Goal: Information Seeking & Learning: Learn about a topic

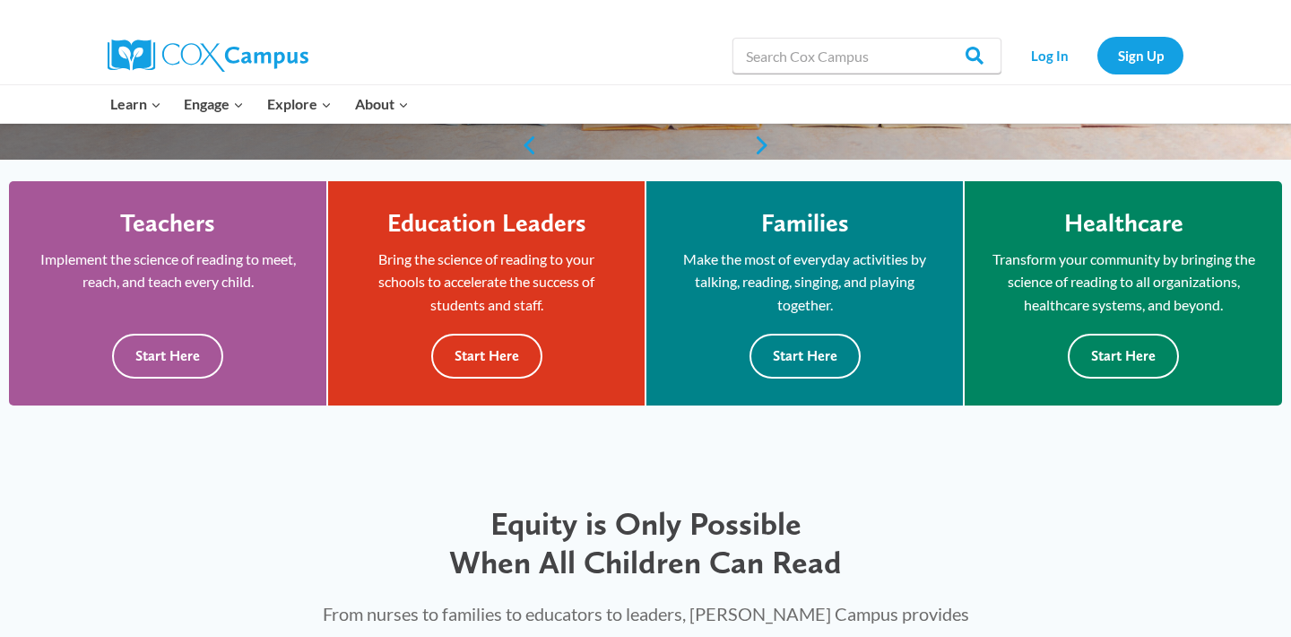
scroll to position [457, 0]
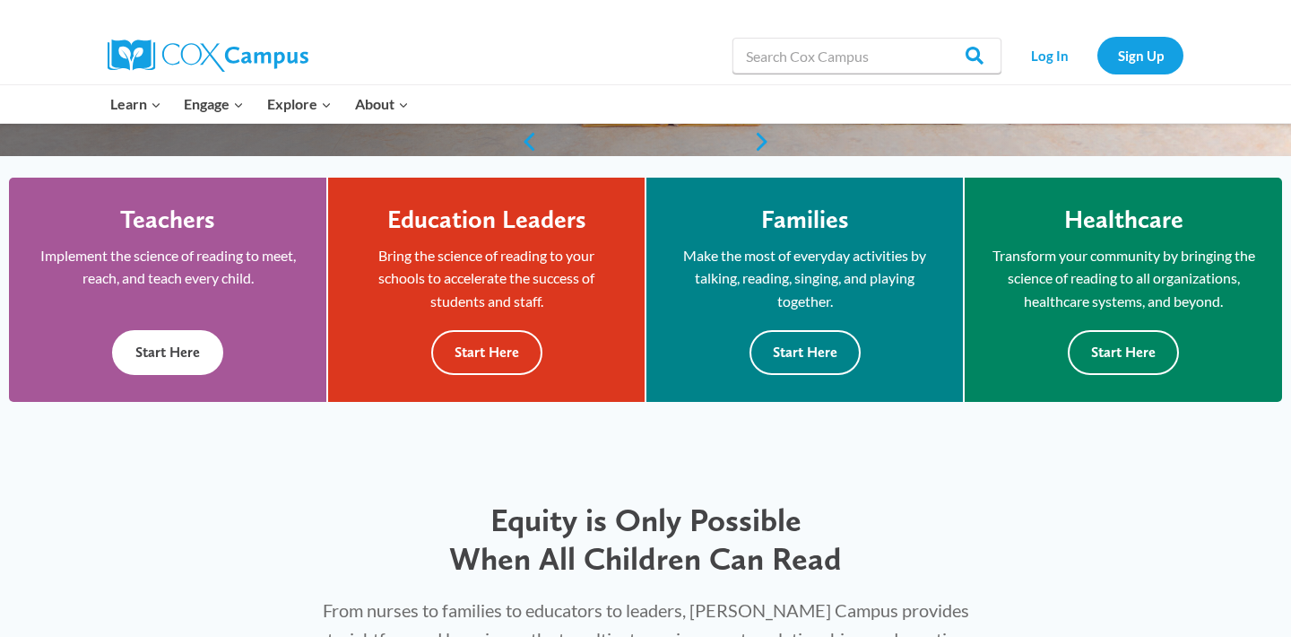
click at [171, 335] on button "Start Here" at bounding box center [167, 352] width 111 height 44
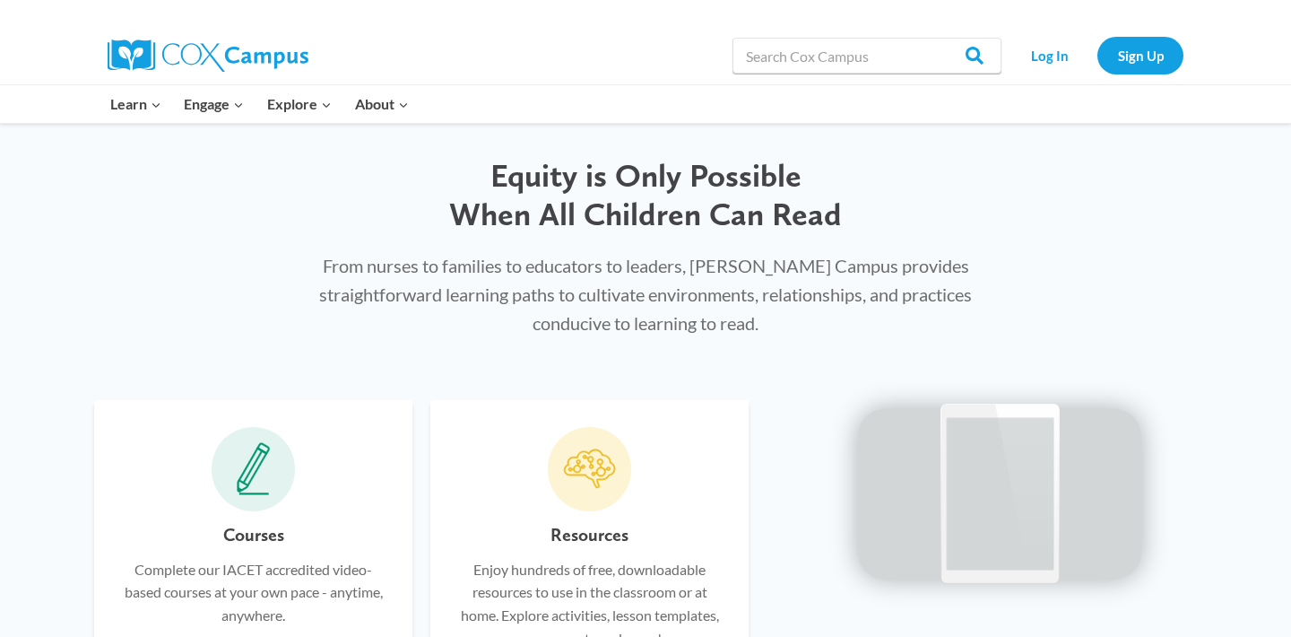
scroll to position [801, 0]
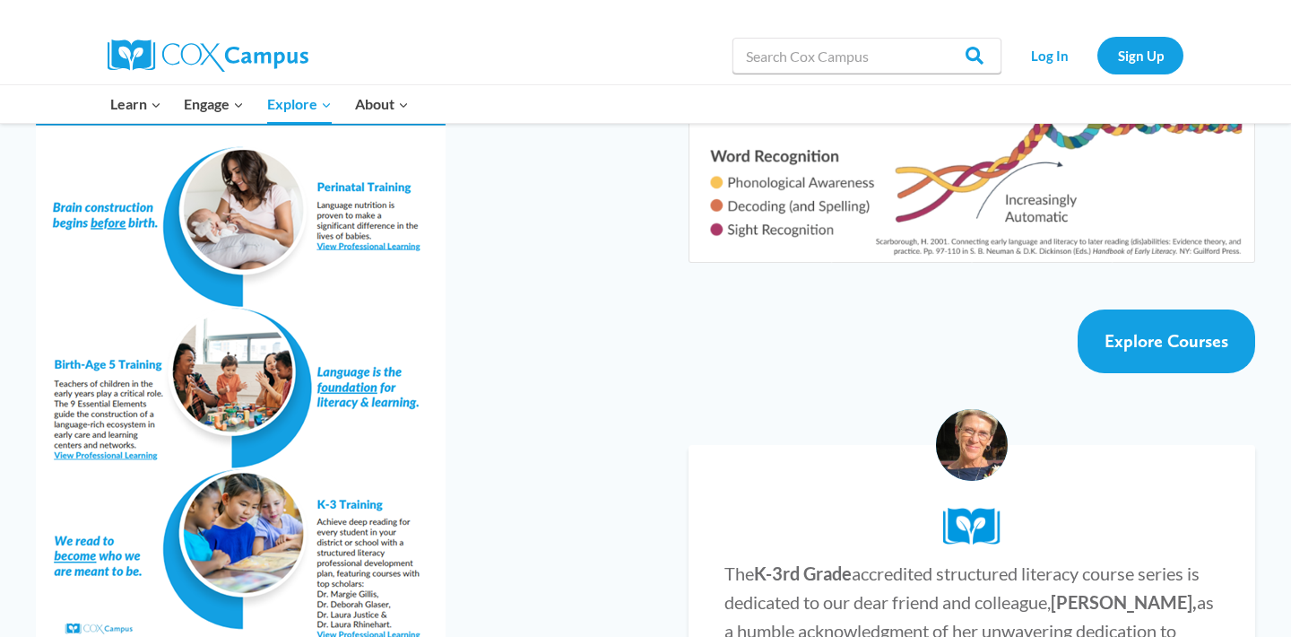
scroll to position [3203, 0]
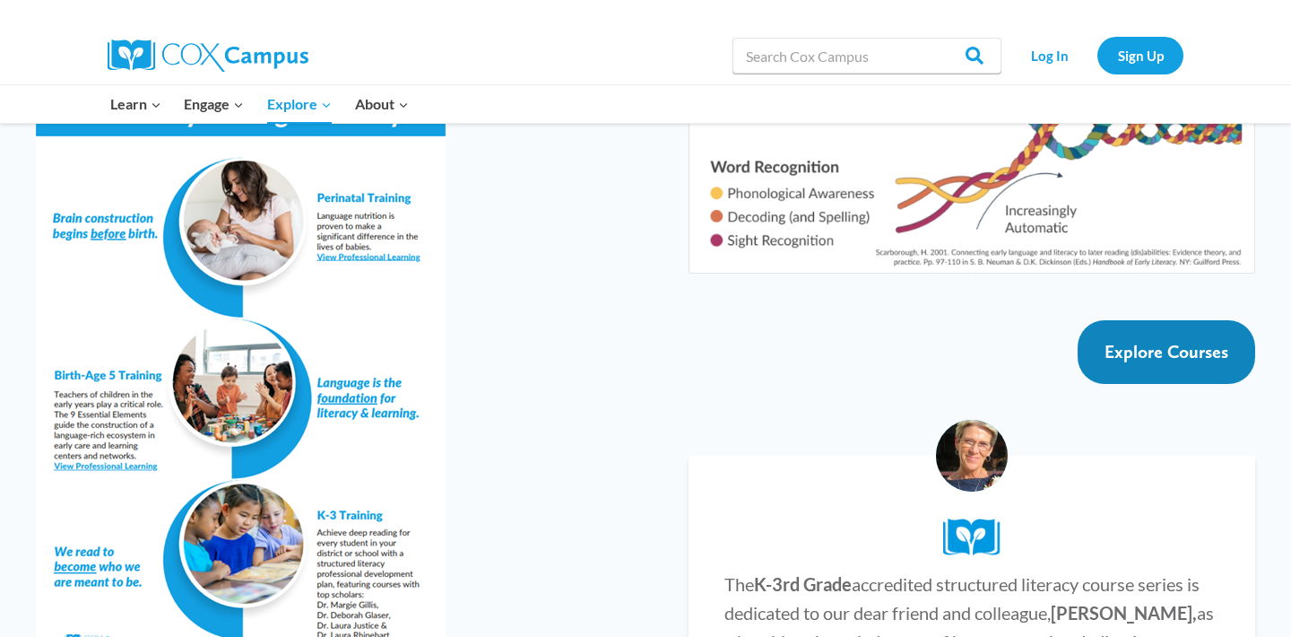
click at [1136, 320] on link "Explore Courses" at bounding box center [1167, 352] width 178 height 64
